Goal: Transaction & Acquisition: Book appointment/travel/reservation

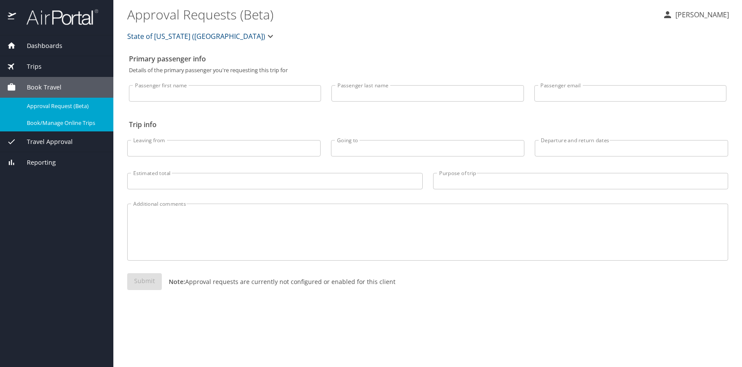
click at [33, 85] on span "Book Travel" at bounding box center [38, 88] width 45 height 10
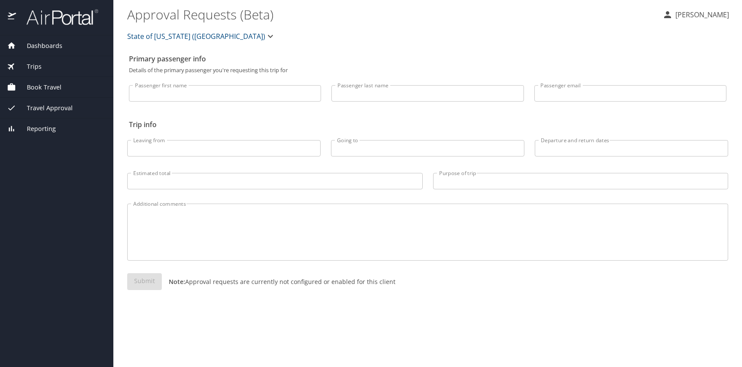
click at [33, 80] on div "Book Travel" at bounding box center [56, 87] width 113 height 21
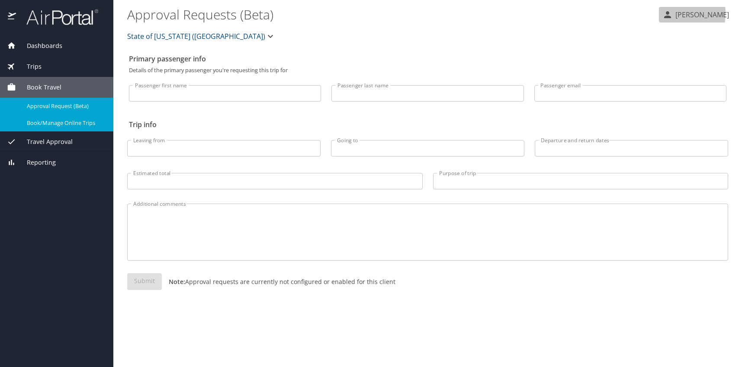
click at [671, 13] on icon "button" at bounding box center [667, 14] width 7 height 7
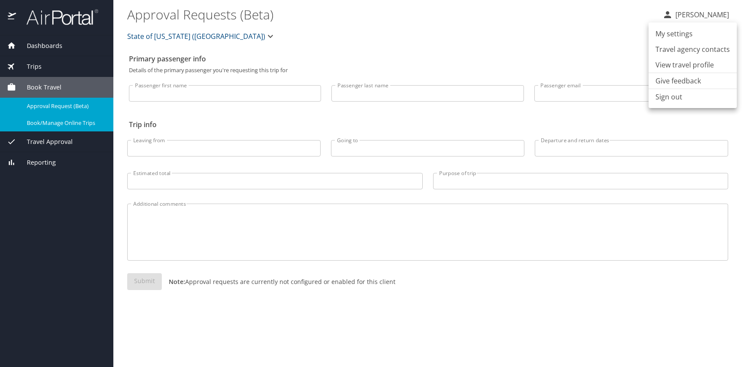
drag, startPoint x: 381, startPoint y: 55, endPoint x: 369, endPoint y: 45, distance: 15.3
click at [381, 55] on div at bounding box center [371, 183] width 742 height 367
click at [44, 44] on span "Dashboards" at bounding box center [39, 46] width 46 height 10
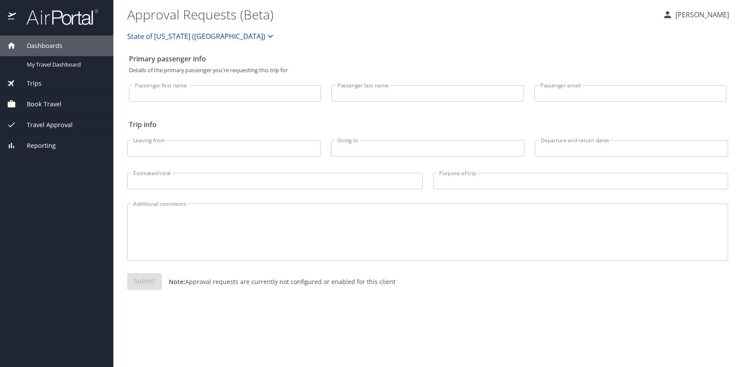
click at [37, 104] on span "Book Travel" at bounding box center [38, 104] width 45 height 10
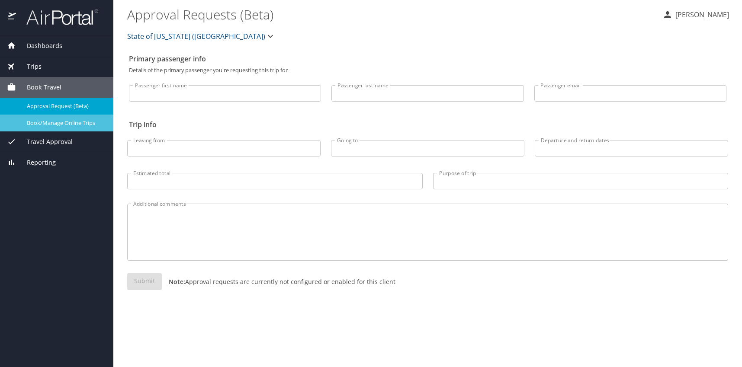
click at [88, 122] on span "Book/Manage Online Trips" at bounding box center [65, 123] width 76 height 8
